Goal: Task Accomplishment & Management: Use online tool/utility

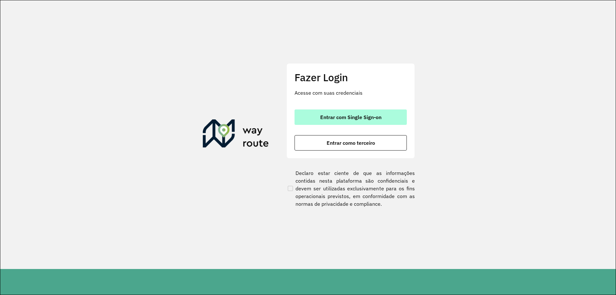
click at [346, 121] on button "Entrar com Single Sign-on" at bounding box center [351, 116] width 112 height 15
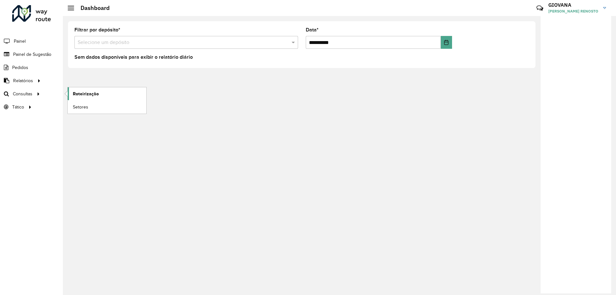
click at [84, 97] on span "Roteirização" at bounding box center [86, 93] width 26 height 7
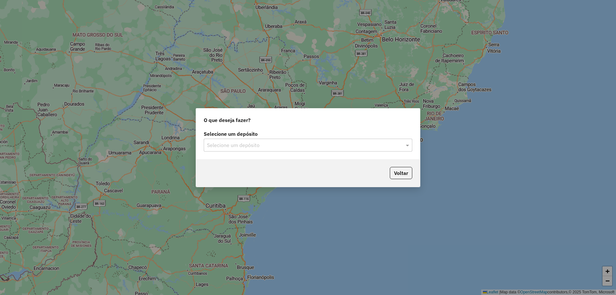
click at [250, 150] on div "Selecione um depósito" at bounding box center [308, 145] width 209 height 13
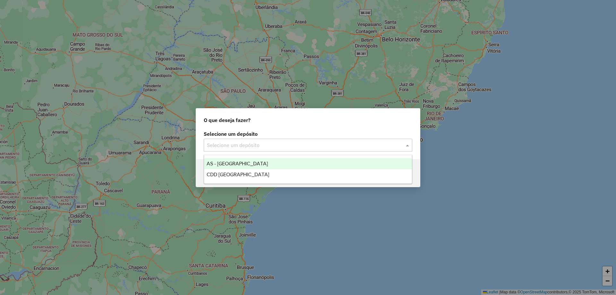
click at [248, 174] on div "CDD [GEOGRAPHIC_DATA]" at bounding box center [308, 174] width 208 height 11
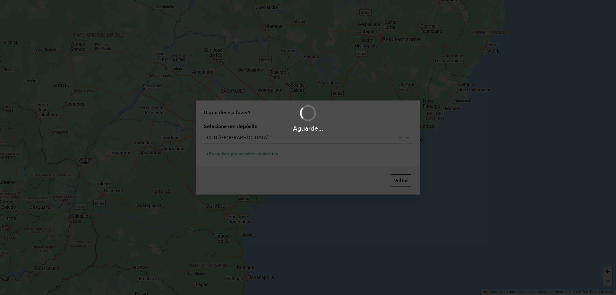
click at [252, 154] on div "Aguarde..." at bounding box center [308, 147] width 616 height 295
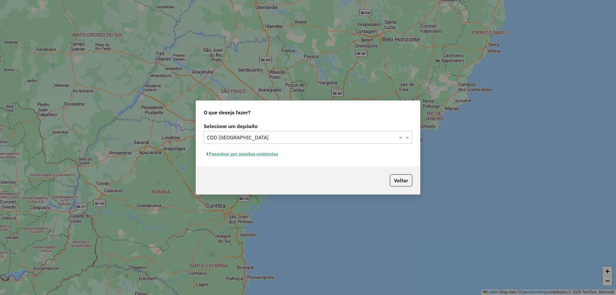
click at [246, 156] on button "Pesquisar por sessões existentes" at bounding box center [242, 154] width 77 height 10
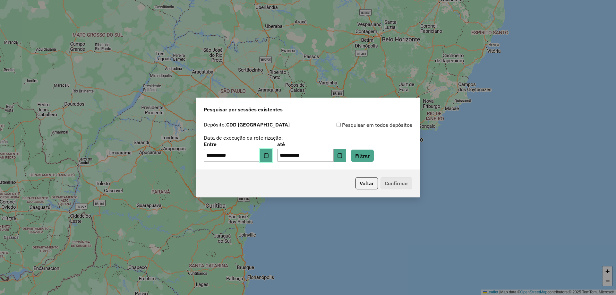
click at [272, 156] on button "Choose Date" at bounding box center [266, 155] width 12 height 13
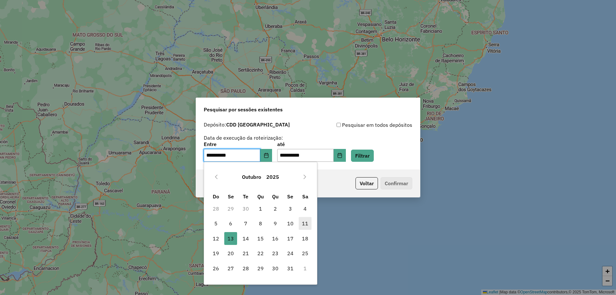
click at [304, 220] on span "11" at bounding box center [305, 223] width 13 height 13
type input "**********"
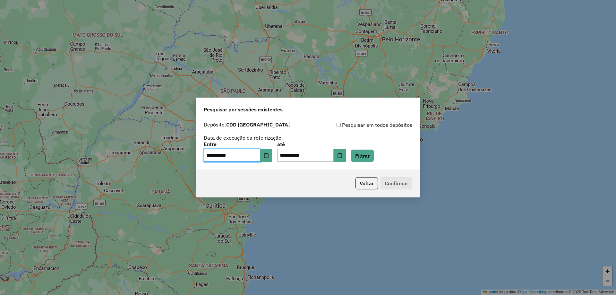
click at [385, 155] on div "**********" at bounding box center [308, 152] width 209 height 20
click at [374, 155] on button "Filtrar" at bounding box center [362, 156] width 23 height 12
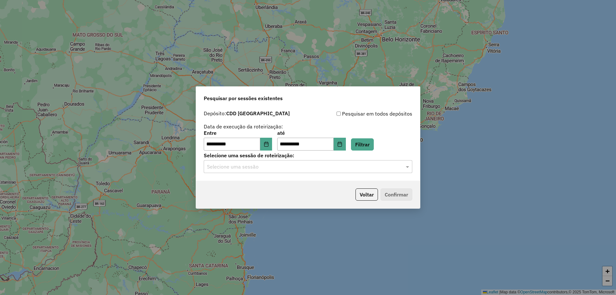
click at [298, 170] on div "Selecione uma sessão" at bounding box center [308, 166] width 209 height 13
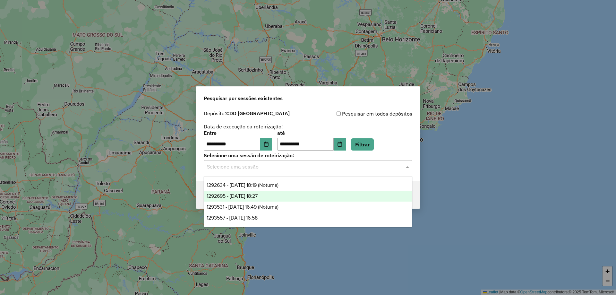
click at [278, 193] on div "1292695 - 11/10/2025 18:27" at bounding box center [308, 196] width 208 height 11
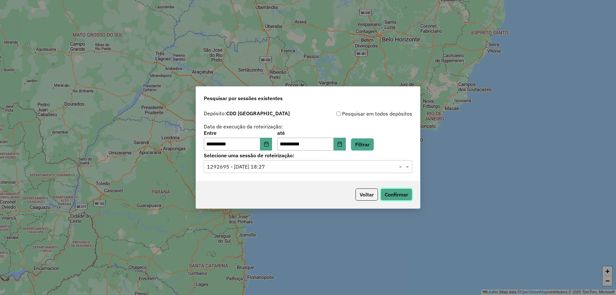
click at [394, 194] on button "Confirmar" at bounding box center [397, 194] width 32 height 12
click at [351, 172] on div "Selecione uma sessão × 1292695 - 11/10/2025 18:27 ×" at bounding box center [308, 166] width 209 height 13
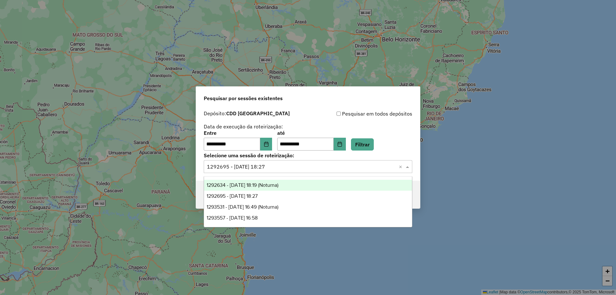
click at [392, 157] on label "Selecione uma sessão de roteirização:" at bounding box center [308, 155] width 209 height 8
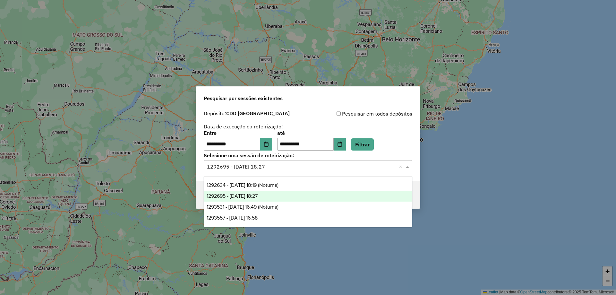
click at [300, 170] on div "Selecione uma sessão × 1292695 - 11/10/2025 18:27 ×" at bounding box center [308, 166] width 209 height 13
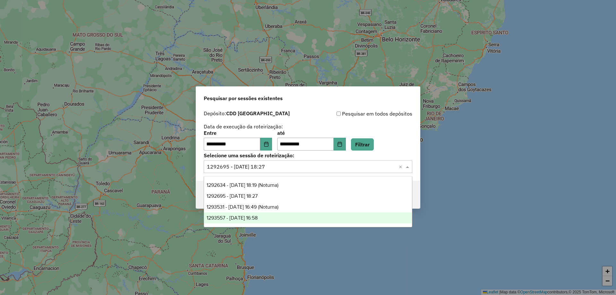
click at [305, 217] on div "1293557 - 13/10/2025 16:58" at bounding box center [308, 217] width 208 height 11
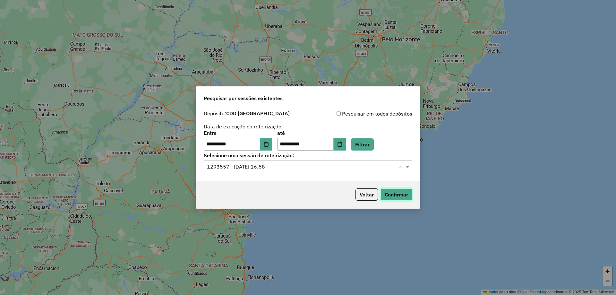
click at [403, 194] on button "Confirmar" at bounding box center [397, 194] width 32 height 12
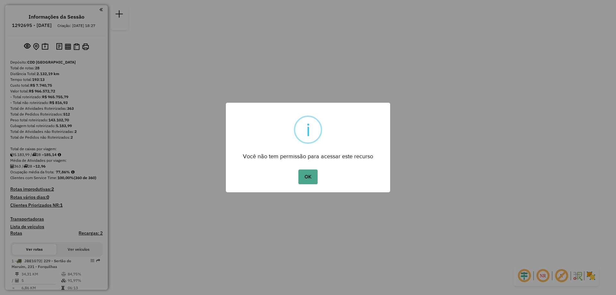
click at [313, 190] on div "× i Você não tem permissão para acessar este recurso OK No Cancel" at bounding box center [308, 148] width 164 height 90
click at [311, 172] on button "OK" at bounding box center [307, 176] width 19 height 15
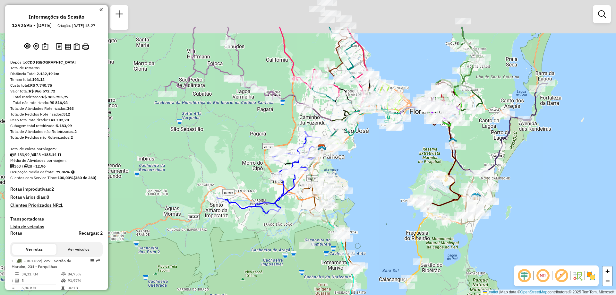
drag, startPoint x: 381, startPoint y: 143, endPoint x: 357, endPoint y: 233, distance: 92.8
click at [357, 233] on div "Janela de atendimento Grade de atendimento Capacidade Transportadoras Veículos …" at bounding box center [308, 147] width 616 height 295
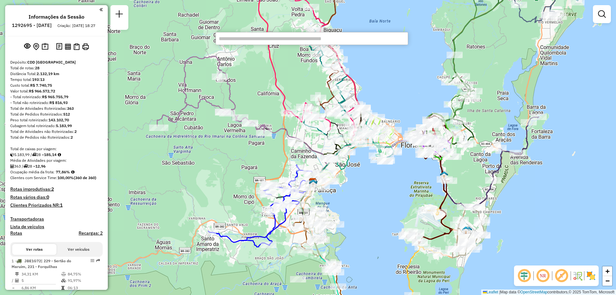
paste input "*****"
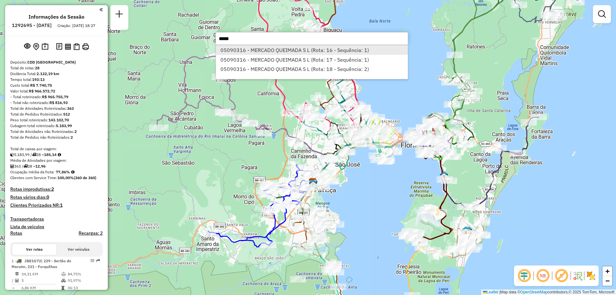
type input "*****"
click at [256, 52] on li "05090316 - MERCADO QUEIMADA S L (Rota: 16 - Sequência: 1)" at bounding box center [312, 50] width 192 height 10
select select "**********"
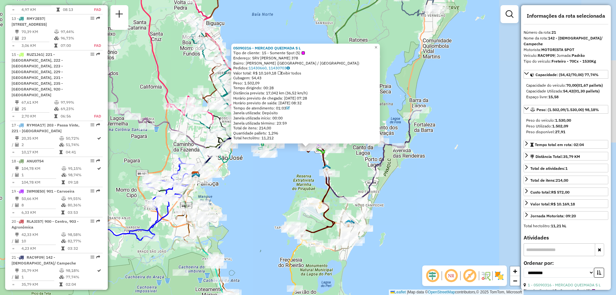
scroll to position [831, 0]
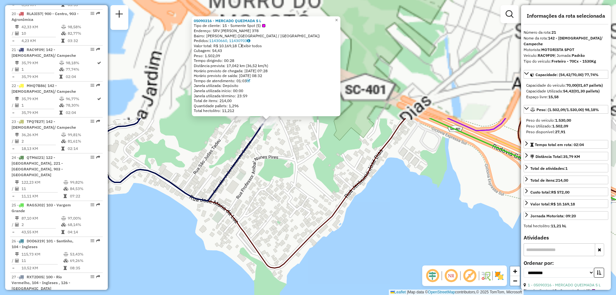
drag, startPoint x: 319, startPoint y: 137, endPoint x: 428, endPoint y: 285, distance: 183.7
click at [428, 285] on hb-router-mapa "Informações da Sessão 1292695 - 11/10/2025 Criação: 10/10/2025 18:27 Depósito: …" at bounding box center [308, 147] width 616 height 295
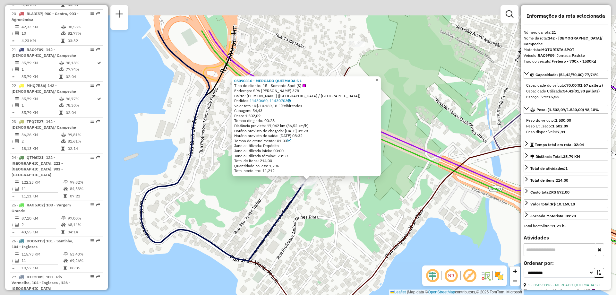
drag, startPoint x: 271, startPoint y: 176, endPoint x: 312, endPoint y: 236, distance: 72.4
click at [312, 236] on div "05090316 - MERCADO QUEIMADA S L Tipo de cliente: 15 - Somente Spot (S) Endereço…" at bounding box center [308, 147] width 616 height 295
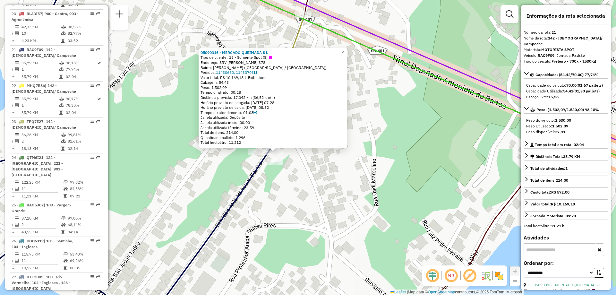
click at [322, 202] on div "05090316 - MERCADO QUEIMADA S L Tipo de cliente: 15 - Somente Spot (S) Endereço…" at bounding box center [308, 147] width 616 height 295
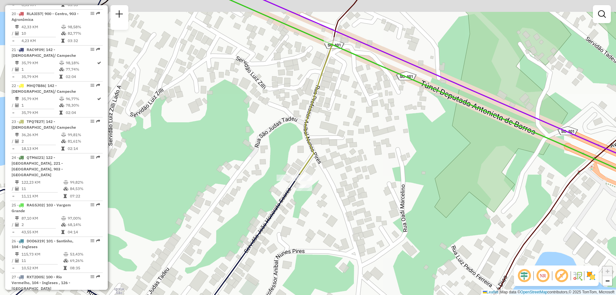
drag, startPoint x: 288, startPoint y: 183, endPoint x: 320, endPoint y: 210, distance: 41.4
click at [320, 210] on div "Janela de atendimento Grade de atendimento Capacidade Transportadoras Veículos …" at bounding box center [308, 147] width 616 height 295
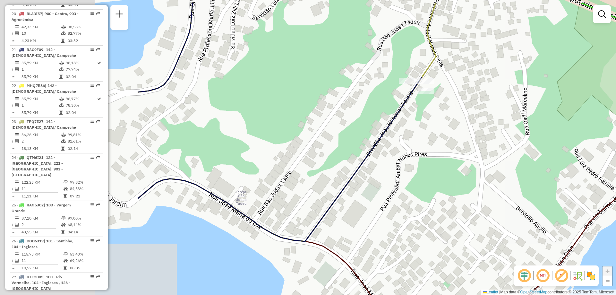
drag, startPoint x: 277, startPoint y: 148, endPoint x: 476, endPoint y: 180, distance: 201.9
click at [476, 180] on div "Janela de atendimento Grade de atendimento Capacidade Transportadoras Veículos …" at bounding box center [308, 147] width 616 height 295
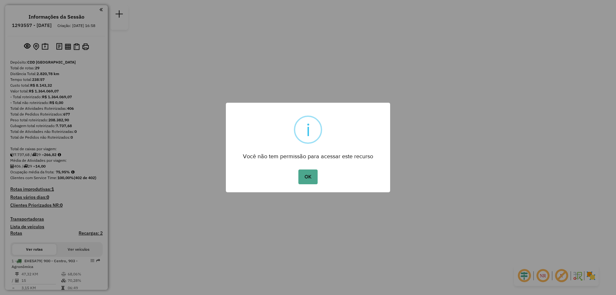
click at [317, 167] on div "× i Você não tem permissão para acessar este recurso OK No Cancel" at bounding box center [308, 148] width 164 height 90
click at [309, 177] on button "OK" at bounding box center [307, 176] width 19 height 15
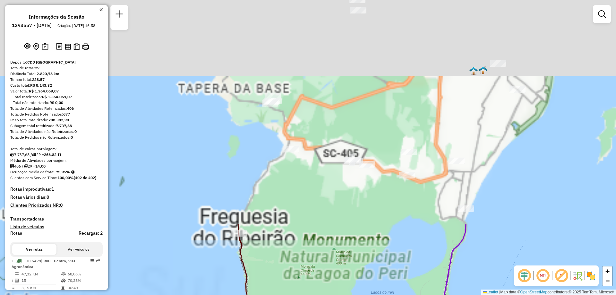
drag, startPoint x: 358, startPoint y: 54, endPoint x: 345, endPoint y: 307, distance: 253.5
click at [345, 295] on html "Aguarde... Pop-up bloqueado! Seu navegador bloqueou automáticamente a abertura …" at bounding box center [308, 147] width 616 height 295
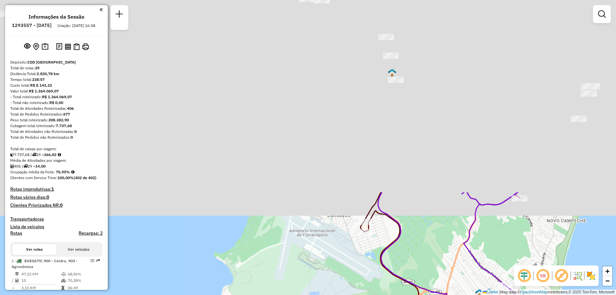
drag, startPoint x: 368, startPoint y: 66, endPoint x: 364, endPoint y: 210, distance: 143.8
click at [374, 290] on div "Janela de atendimento Grade de atendimento Capacidade Transportadoras Veículos …" at bounding box center [308, 147] width 616 height 295
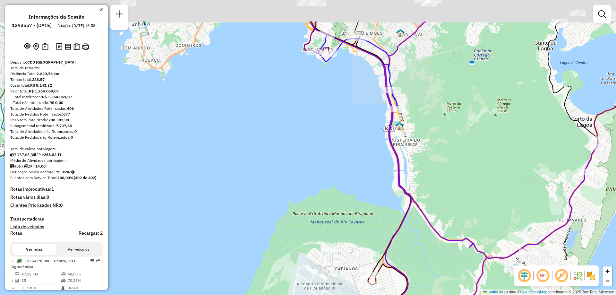
drag, startPoint x: 360, startPoint y: 155, endPoint x: 372, endPoint y: 287, distance: 133.0
click at [372, 290] on div "Rota 2 - Placa FVH3C59 05022103 - ALTO RIBEIRAO COMERC Janela de atendimento Gr…" at bounding box center [308, 147] width 616 height 295
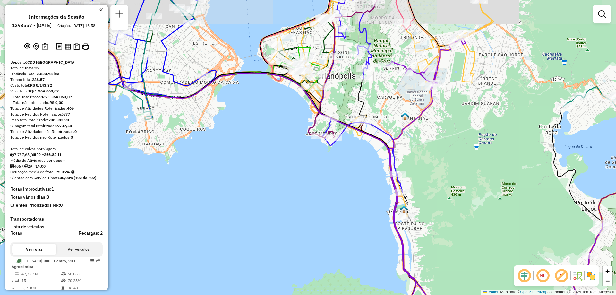
drag, startPoint x: 356, startPoint y: 130, endPoint x: 375, endPoint y: 216, distance: 87.5
click at [375, 216] on icon at bounding box center [264, 177] width 652 height 294
